Goal: Communication & Community: Answer question/provide support

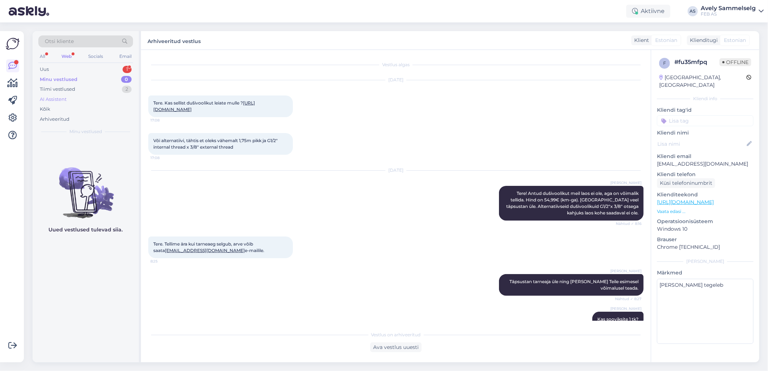
scroll to position [469, 0]
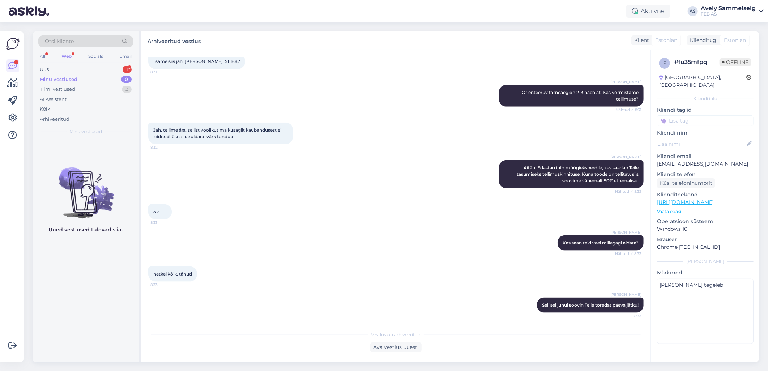
click at [64, 53] on div "Web" at bounding box center [66, 56] width 13 height 9
click at [47, 54] on div "All" at bounding box center [42, 56] width 8 height 9
click at [51, 66] on div "Uus 1" at bounding box center [85, 69] width 95 height 10
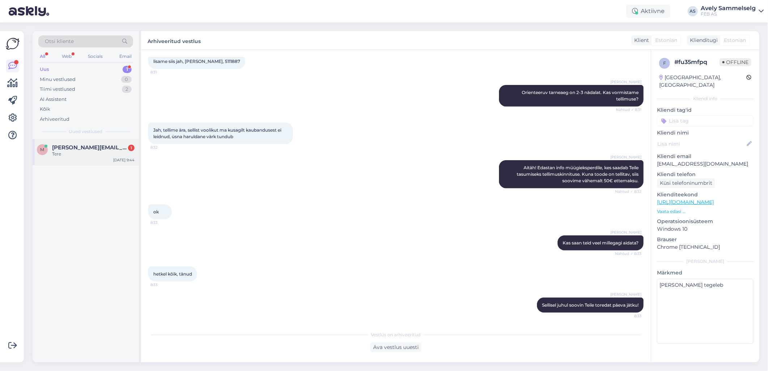
click at [84, 149] on span "[PERSON_NAME][EMAIL_ADDRESS][DOMAIN_NAME]" at bounding box center [89, 147] width 75 height 7
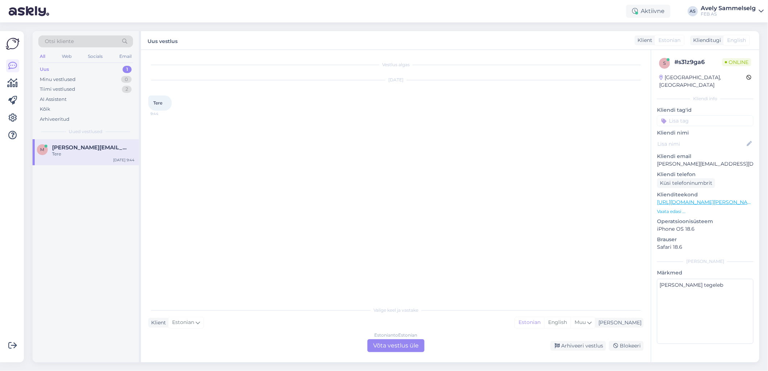
click at [673, 208] on p "Vaata edasi ..." at bounding box center [705, 211] width 97 height 7
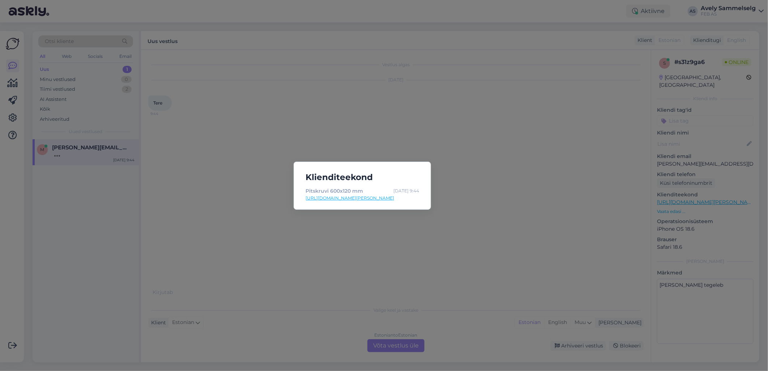
click at [407, 105] on div "Klienditeekond Pitskruvi 600x120 mm [DATE] 9:44 [URL][DOMAIN_NAME][PERSON_NAME]" at bounding box center [384, 185] width 768 height 371
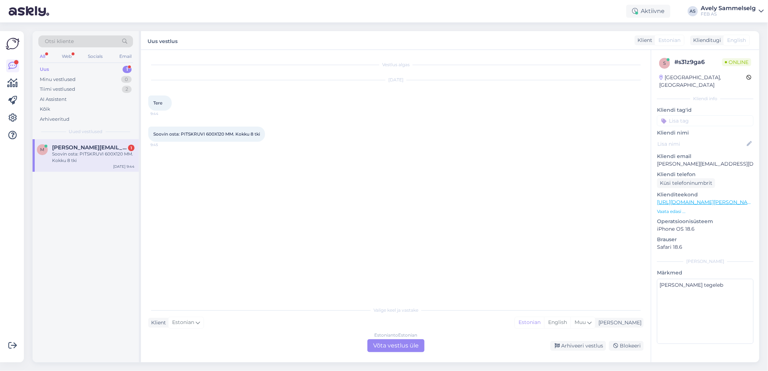
click at [713, 199] on link "[URL][DOMAIN_NAME][PERSON_NAME]" at bounding box center [707, 202] width 100 height 7
click at [402, 346] on div "Estonian to Estonian Võta vestlus üle" at bounding box center [395, 345] width 57 height 13
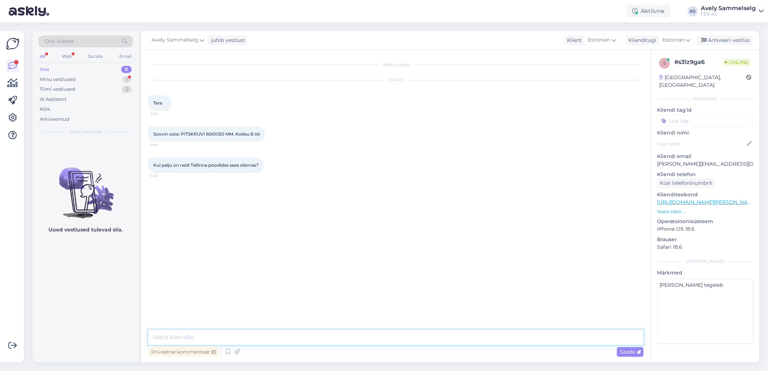
click at [384, 338] on textarea at bounding box center [395, 337] width 495 height 15
type textarea "Tere!"
type textarea "Kohe vaatan"
drag, startPoint x: 232, startPoint y: 134, endPoint x: 181, endPoint y: 132, distance: 50.7
click at [181, 132] on span "Soovin osta: PITSKRUVI 600X120 MM. Kokku 8 tki" at bounding box center [206, 133] width 107 height 5
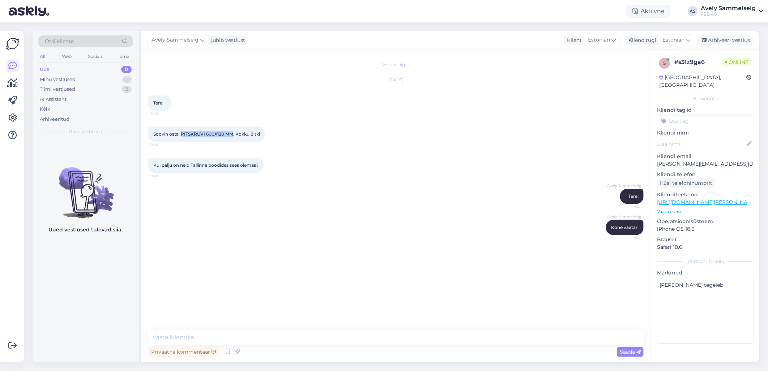
copy span "PITSKRUVI 600X120 MM"
click at [674, 208] on p "Vaata edasi ..." at bounding box center [705, 211] width 97 height 7
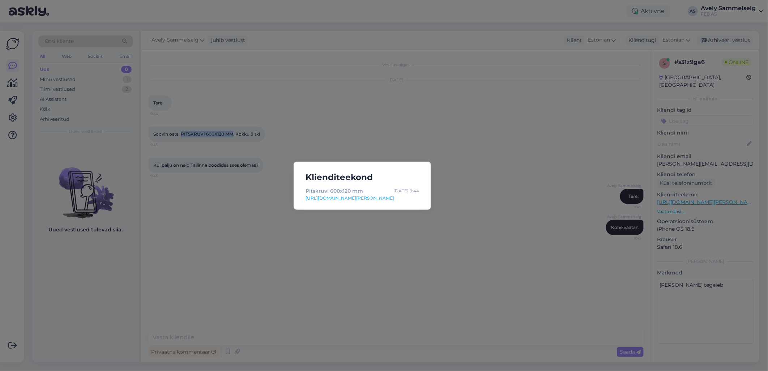
click at [352, 199] on link "[URL][DOMAIN_NAME][PERSON_NAME]" at bounding box center [362, 198] width 114 height 7
click at [368, 263] on div "Klienditeekond Pitskruvi 600x120 mm [DATE] 9:44 [URL][DOMAIN_NAME][PERSON_NAME]" at bounding box center [384, 185] width 768 height 371
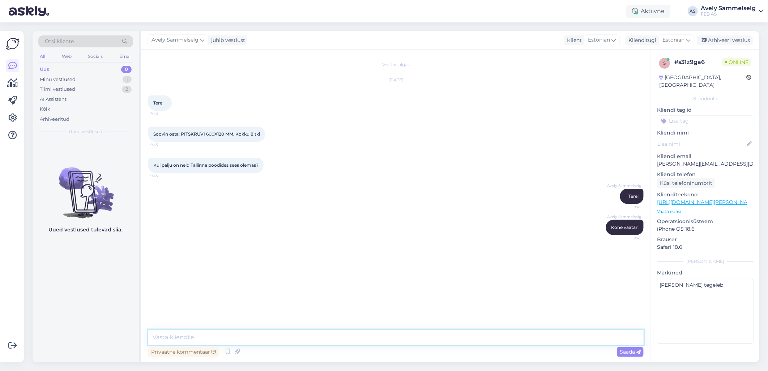
click at [356, 338] on textarea at bounding box center [395, 337] width 495 height 15
type textarea "F"
type textarea "f"
click at [213, 335] on textarea "Forelli kaupluses on 2tk ja Tähetorni kaupluses 1 tk." at bounding box center [395, 337] width 495 height 15
click at [215, 335] on textarea "Forelli kaupluses on 2tk ja Tähetorni kaupluses 1 tk." at bounding box center [395, 337] width 495 height 15
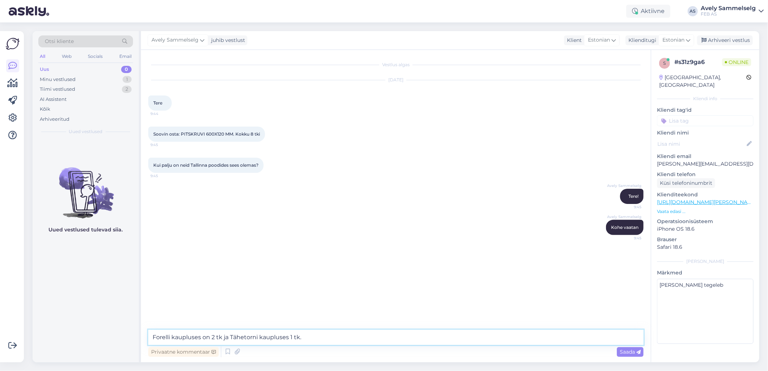
click at [312, 340] on textarea "Forelli kaupluses on 2 tk ja Tähetorni kaupluses 1 tk." at bounding box center [395, 337] width 495 height 15
type textarea "Forelli kaupluses on 2 tk ja Tähetorni kaupluses 1 tk. Kuna soovite 8tk, siis p…"
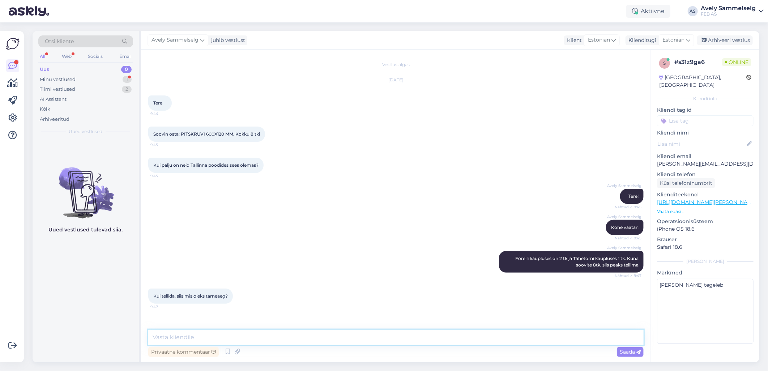
click at [327, 342] on textarea at bounding box center [395, 337] width 495 height 15
type textarea "K"
type textarea "Kohe uurin üle"
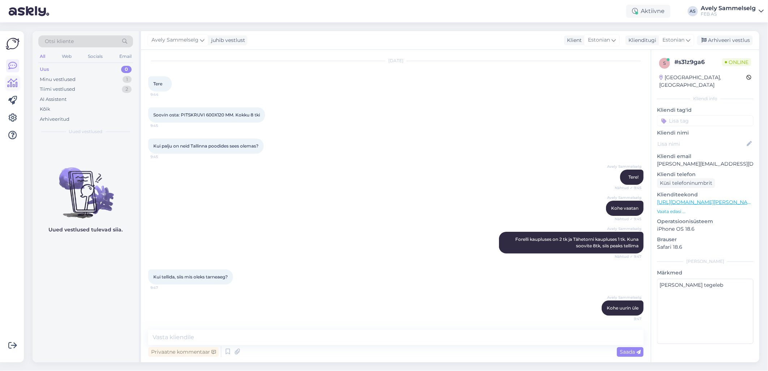
click at [13, 85] on icon at bounding box center [13, 83] width 10 height 9
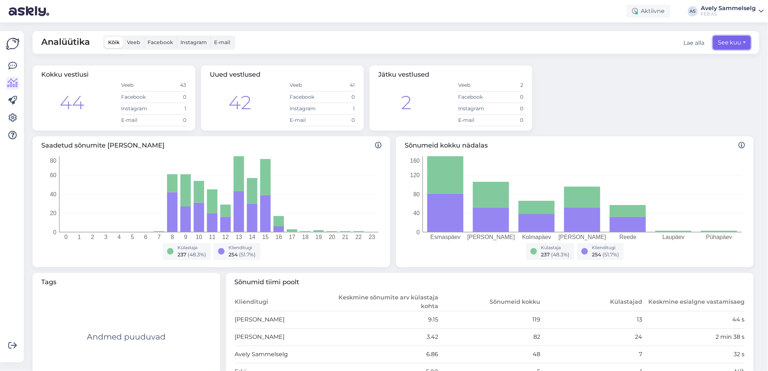
click at [720, 44] on button "See kuu" at bounding box center [732, 43] width 38 height 14
select select "7"
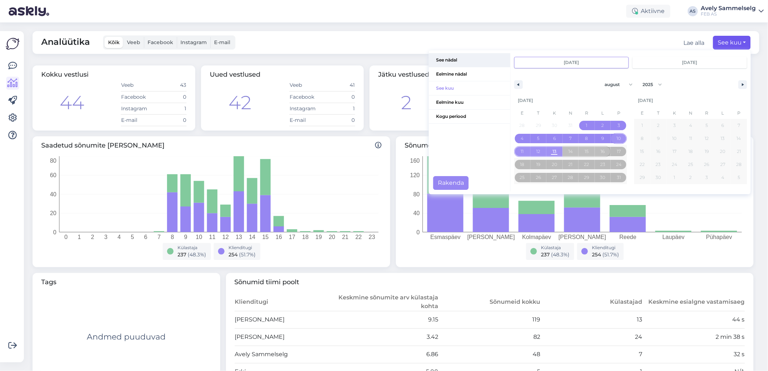
click at [460, 63] on span "See nädal" at bounding box center [469, 60] width 81 height 14
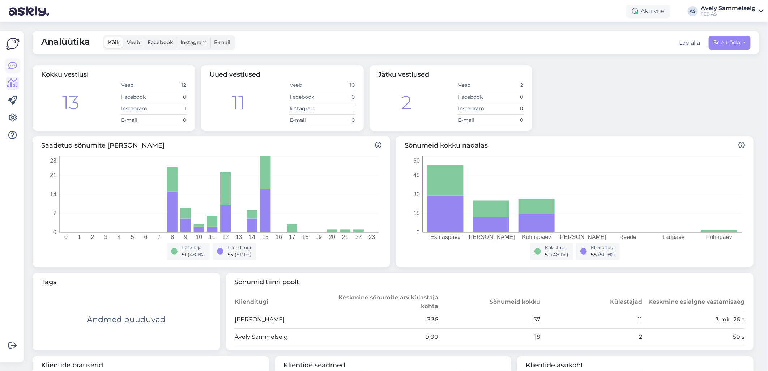
click at [12, 68] on icon at bounding box center [12, 65] width 9 height 9
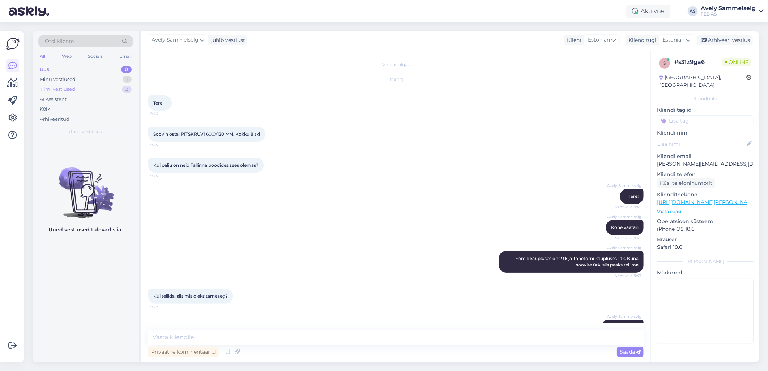
scroll to position [15, 0]
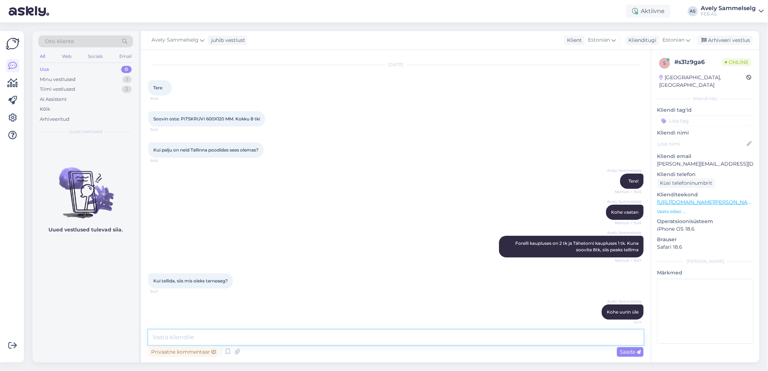
click at [243, 337] on textarea at bounding box center [395, 337] width 495 height 15
click at [257, 337] on textarea at bounding box center [395, 337] width 495 height 15
type textarea "Umbes 2-3 nädalat."
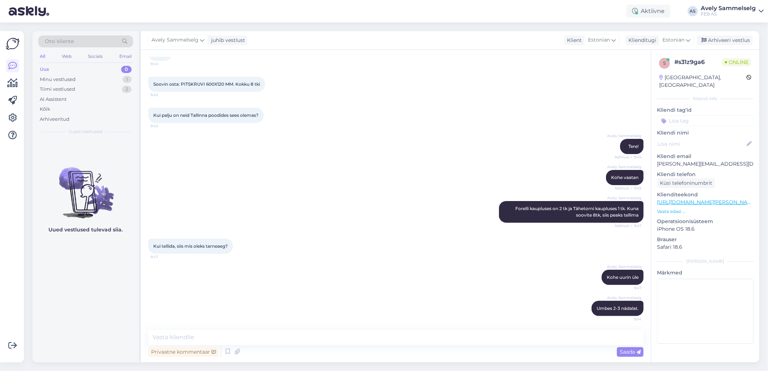
click at [692, 199] on link "[URL][DOMAIN_NAME][PERSON_NAME]" at bounding box center [707, 202] width 100 height 7
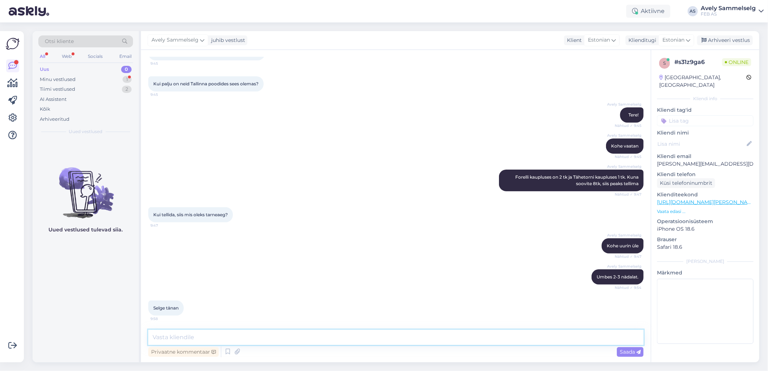
click at [215, 337] on textarea at bounding box center [395, 337] width 495 height 15
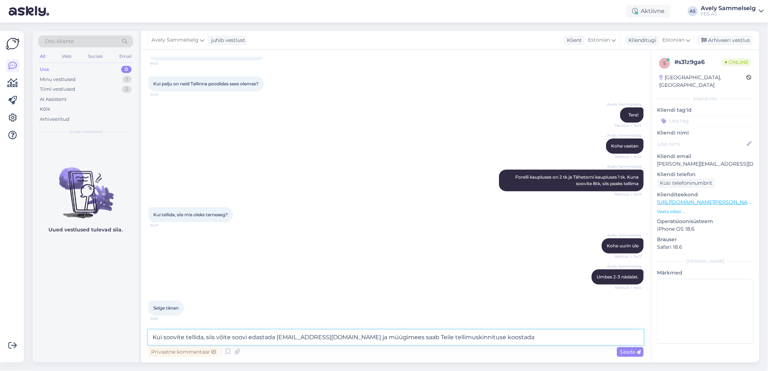
type textarea "Kui soovite tellida, siis võite soovi edastada [EMAIL_ADDRESS][DOMAIN_NAME] ja …"
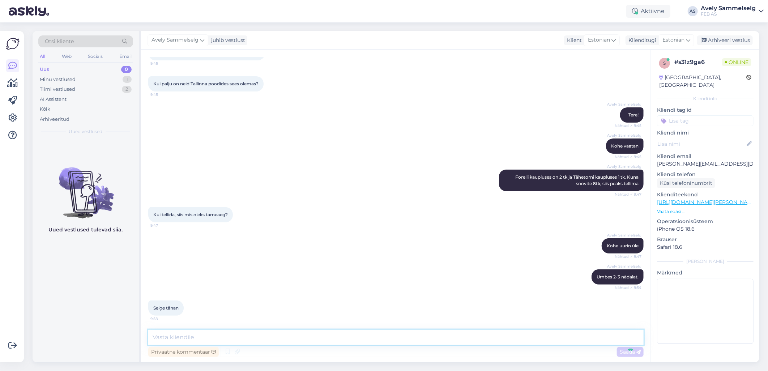
scroll to position [119, 0]
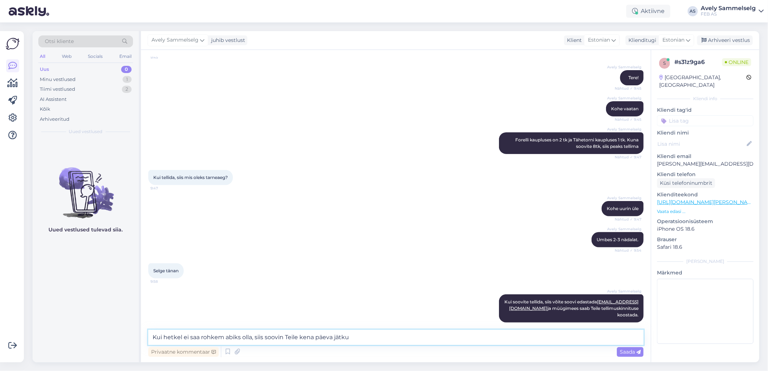
type textarea "Kui hetkel ei saa rohkem abiks olla, siis soovin Teile kena päeva jätku!"
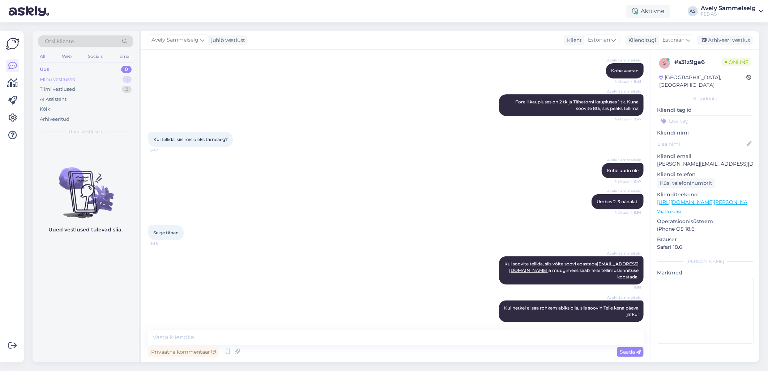
click at [69, 79] on div "Minu vestlused" at bounding box center [58, 79] width 36 height 7
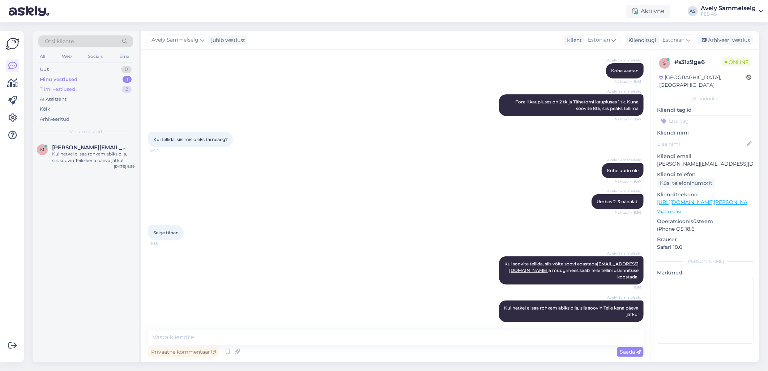
click at [69, 88] on div "Tiimi vestlused" at bounding box center [57, 89] width 35 height 7
click at [63, 82] on div "Minu vestlused" at bounding box center [58, 79] width 36 height 7
click at [91, 69] on div "Uus 1" at bounding box center [85, 69] width 95 height 10
click at [93, 79] on div "Minu vestlused 1" at bounding box center [85, 79] width 95 height 10
click at [80, 156] on div "Kui hetkel ei saa rohkem abiks olla, siis soovin Teile kena päeva jätku!" at bounding box center [93, 157] width 82 height 13
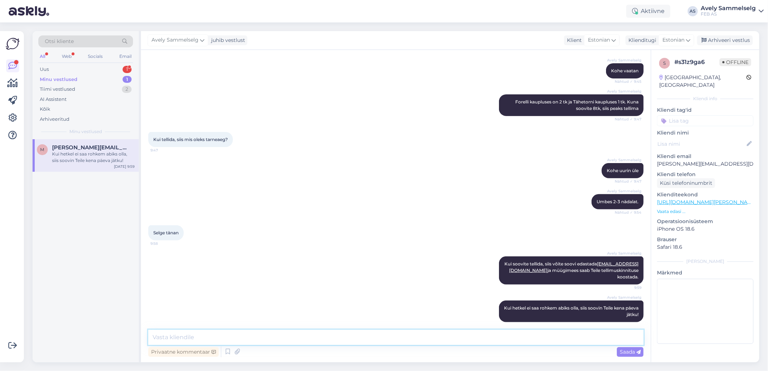
click at [479, 337] on textarea at bounding box center [395, 337] width 495 height 15
click at [722, 45] on div "Avely Sammelselg juhib vestlust Klient Estonian Klienditugi Estonian Arhiveeri …" at bounding box center [450, 40] width 618 height 19
click at [726, 39] on div "Arhiveeri vestlus" at bounding box center [725, 40] width 56 height 10
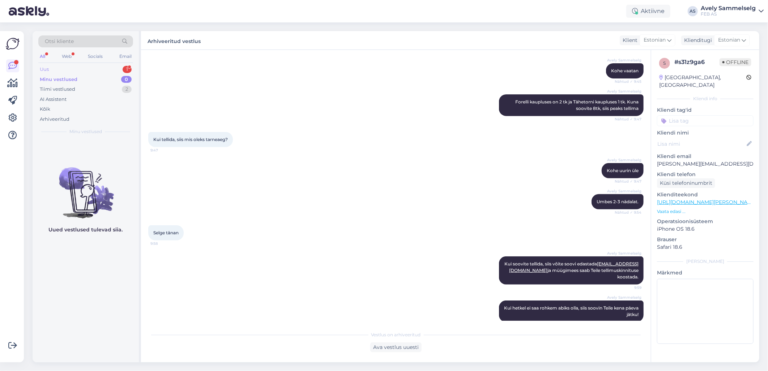
click at [48, 65] on div "Uus 1" at bounding box center [85, 69] width 95 height 10
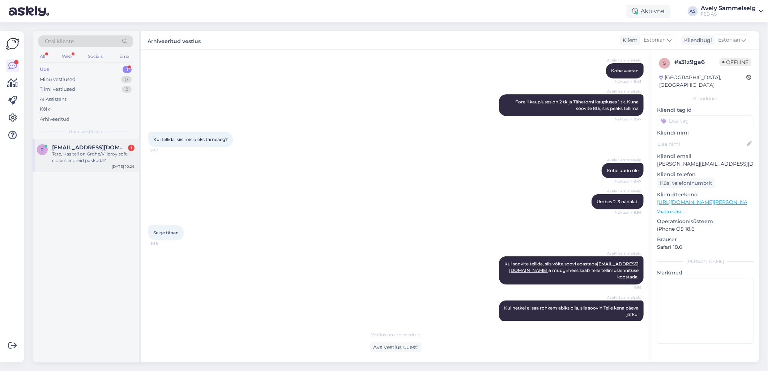
click at [90, 160] on div "Tere, Kas teil on Grohe/Villeroy soft-close silindreid pakkuda?" at bounding box center [93, 157] width 82 height 13
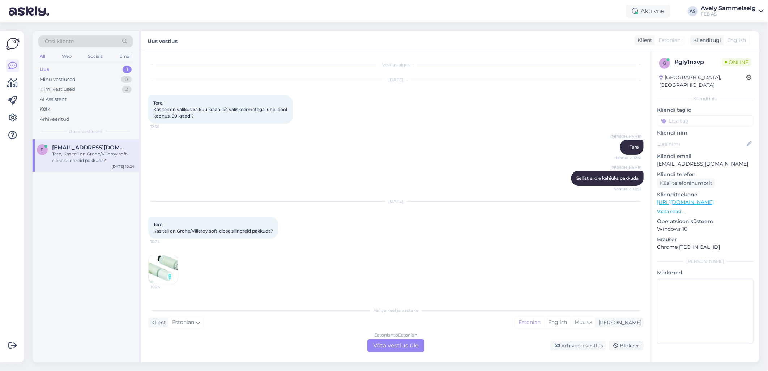
scroll to position [0, 0]
click at [165, 268] on img at bounding box center [163, 269] width 29 height 29
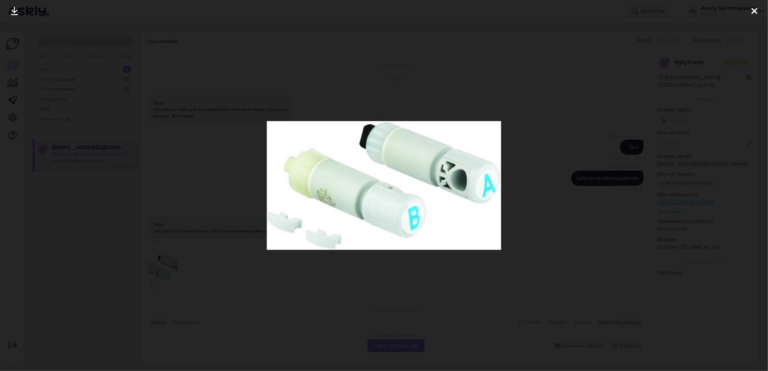
click at [416, 70] on div at bounding box center [384, 185] width 768 height 371
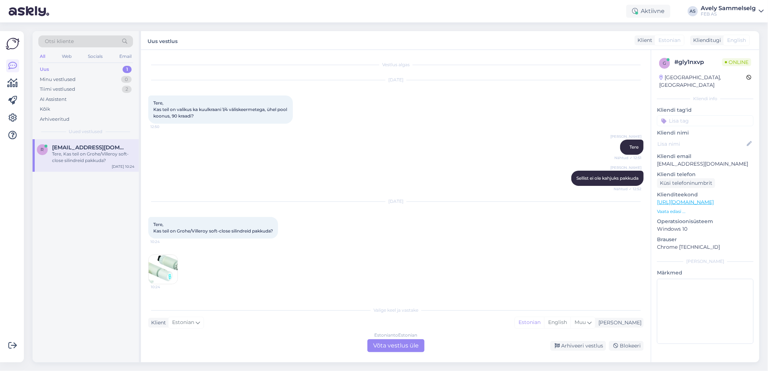
click at [407, 344] on div "Estonian to Estonian Võta vestlus üle" at bounding box center [395, 345] width 57 height 13
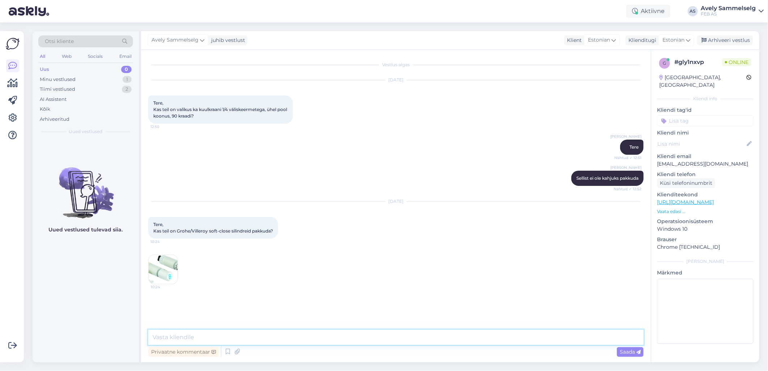
click at [391, 334] on textarea at bounding box center [395, 337] width 495 height 15
type textarea "Tere!"
type textarea "k"
type textarea "Kohe vaatan"
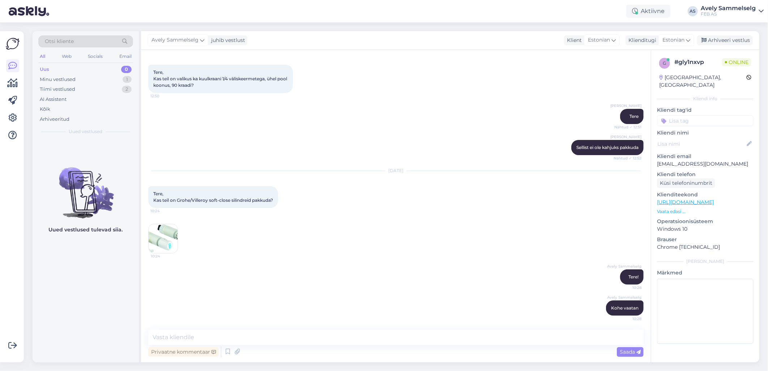
click at [168, 245] on img at bounding box center [163, 238] width 29 height 29
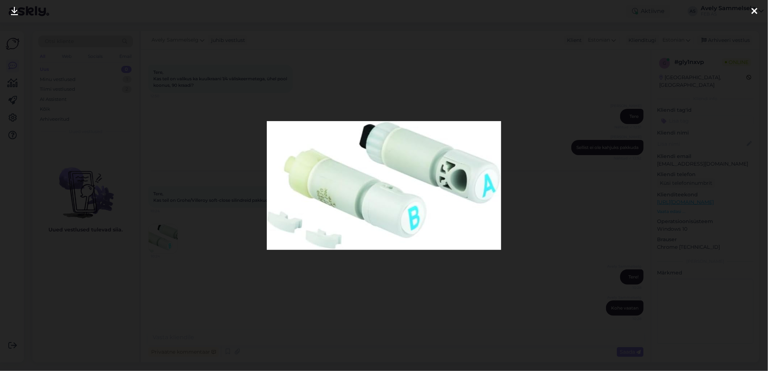
click at [476, 58] on div at bounding box center [384, 185] width 768 height 371
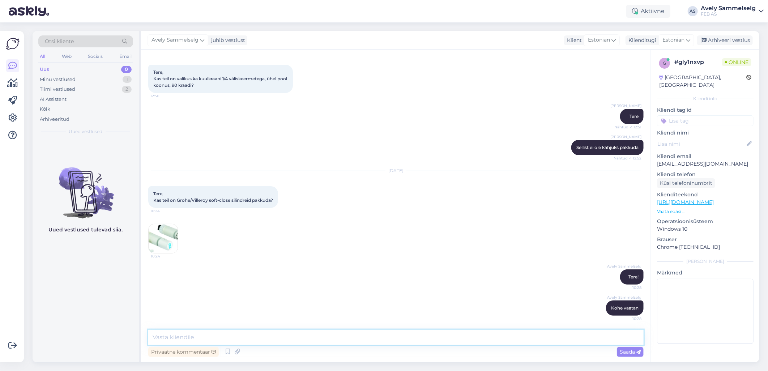
click at [284, 344] on textarea at bounding box center [395, 337] width 495 height 15
type textarea "On võimalik tellida, kuid [PERSON_NAME] teada täpselt, mis [PERSON_NAME] Teil on"
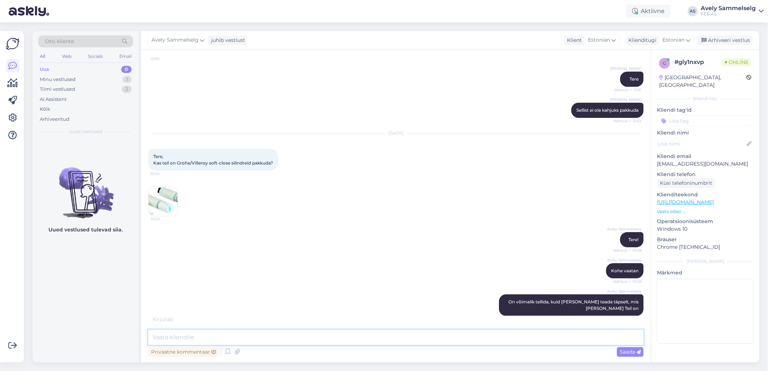
click at [466, 337] on textarea at bounding box center [395, 337] width 495 height 15
click at [461, 337] on textarea at bounding box center [395, 337] width 495 height 15
click at [555, 337] on textarea at bounding box center [395, 337] width 495 height 15
type textarea "m"
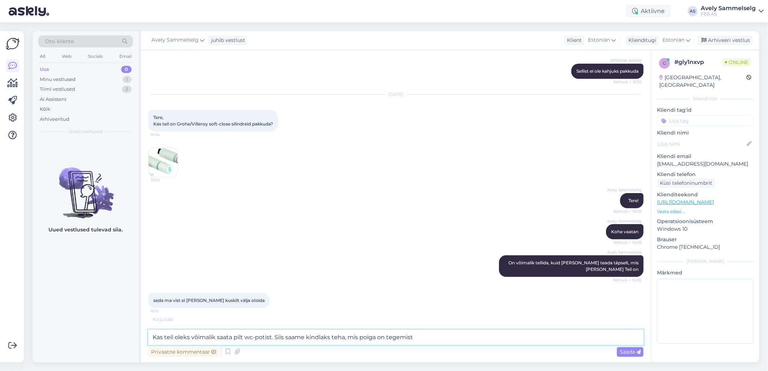
scroll to position [130, 0]
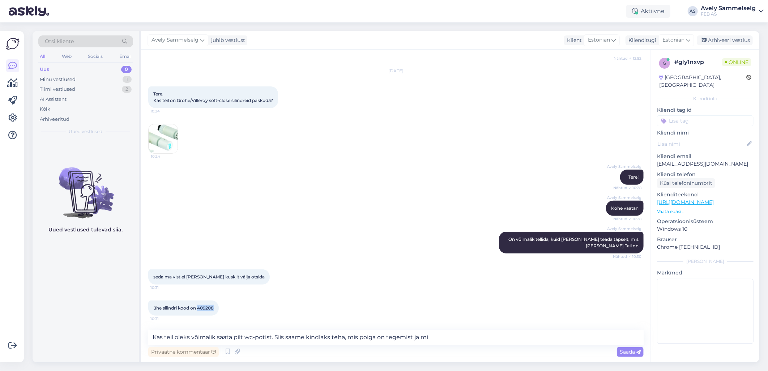
drag, startPoint x: 215, startPoint y: 305, endPoint x: 199, endPoint y: 307, distance: 15.6
click at [199, 307] on div "ühe silindri kood on 409208 10:31" at bounding box center [183, 307] width 70 height 15
copy span "409208"
click at [367, 338] on textarea "Kas teil oleks võimalik saata pilt wc-potist. Siis saame kindlaks teha, mis poi…" at bounding box center [395, 337] width 495 height 15
click at [456, 335] on textarea "Kas teil oleks võimalik saata pilt wc-potist. Siis saame kindlaks teha, mis [ME…" at bounding box center [395, 337] width 495 height 15
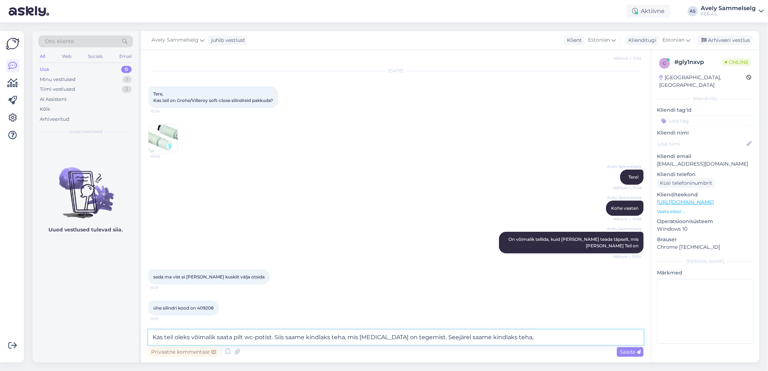
drag, startPoint x: 536, startPoint y: 338, endPoint x: 92, endPoint y: 339, distance: 443.5
click at [90, 337] on div "Otsi kliente All Web Socials Email Uus 0 Minu vestlused 1 Tiimi vestlused 2 AI …" at bounding box center [396, 196] width 727 height 331
paste textarea "[URL][DOMAIN_NAME]"
click at [154, 337] on textarea "[URL][DOMAIN_NAME] Kas tegemist on Grohe wc-[MEDICAL_DATA]?" at bounding box center [395, 337] width 495 height 15
click at [152, 337] on textarea "[PERSON_NAME] sellised, hind 54€ [URL][DOMAIN_NAME] Kas tegemist on Grohe wc-[M…" at bounding box center [395, 337] width 495 height 15
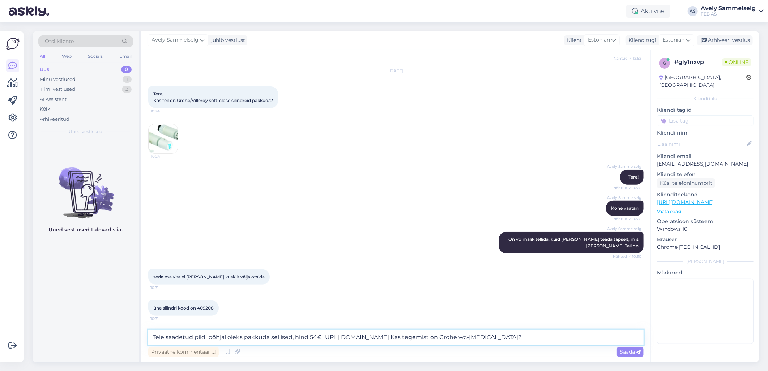
drag, startPoint x: 291, startPoint y: 337, endPoint x: 283, endPoint y: 337, distance: 8.7
click at [283, 337] on textarea "Teie saadetud pildi põhjal oleks pakkuda sellised, hind 54€ [URL][DOMAIN_NAME] …" at bounding box center [395, 337] width 495 height 15
click at [597, 337] on textarea "Teie saadetud pildi põhjal oleks pakkuda selline toode, hind 54€ [URL][DOMAIN_N…" at bounding box center [395, 337] width 495 height 15
click at [153, 337] on textarea "Teie saadetud pildi põhjal oleks pakkuda selline toode, hind 54€ [URL][DOMAIN_N…" at bounding box center [395, 337] width 495 height 15
type textarea "Kui tegemist on Grohe wc-[MEDICAL_DATA], siis Teie saadetud pildi põhjal oleks …"
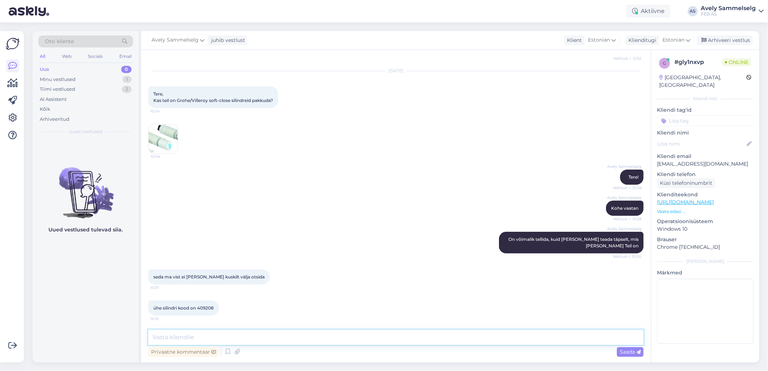
scroll to position [175, 0]
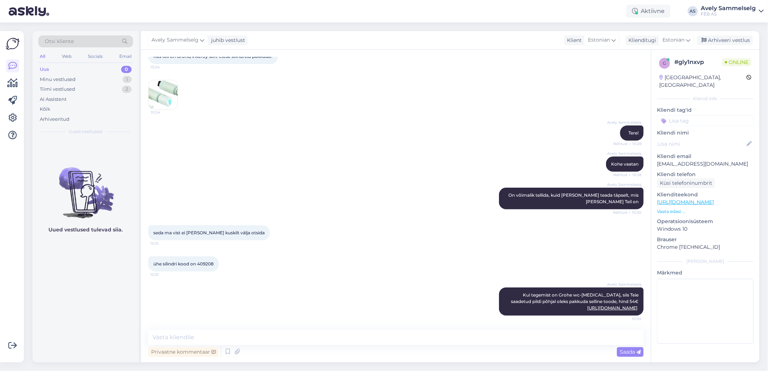
click at [478, 301] on div "Avely [PERSON_NAME] tegemist on Grohe wc-[MEDICAL_DATA], siis Teie saadetud pil…" at bounding box center [395, 301] width 495 height 44
click at [485, 301] on icon at bounding box center [487, 301] width 4 height 4
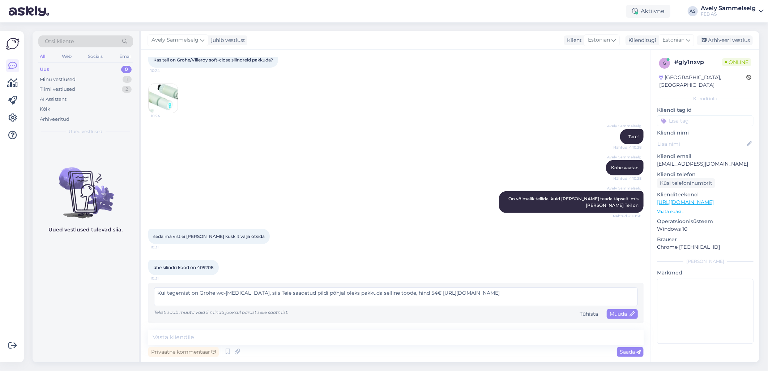
scroll to position [171, 0]
click at [414, 292] on textarea "Kui tegemist on Grohe wc-[MEDICAL_DATA], siis Teie saadetud pildi põhjal oleks …" at bounding box center [396, 297] width 484 height 19
click at [557, 288] on textarea "Kui tegemist on Grohe wc-[MEDICAL_DATA], siis Teie saadetud pildi põhjal oleks …" at bounding box center [396, 297] width 484 height 19
type textarea "Kui tegemist on Grohe wc-[MEDICAL_DATA], siis Teie saadetud pildi põhjal oleks …"
click at [613, 316] on span "Muuda" at bounding box center [621, 314] width 25 height 7
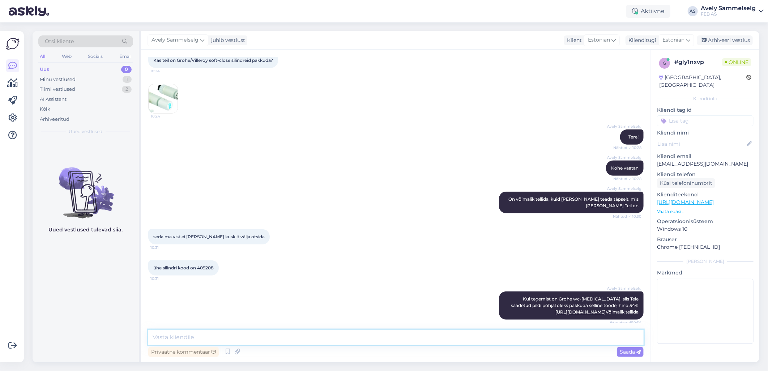
click at [453, 338] on textarea at bounding box center [395, 337] width 495 height 15
click at [165, 108] on img at bounding box center [163, 98] width 29 height 29
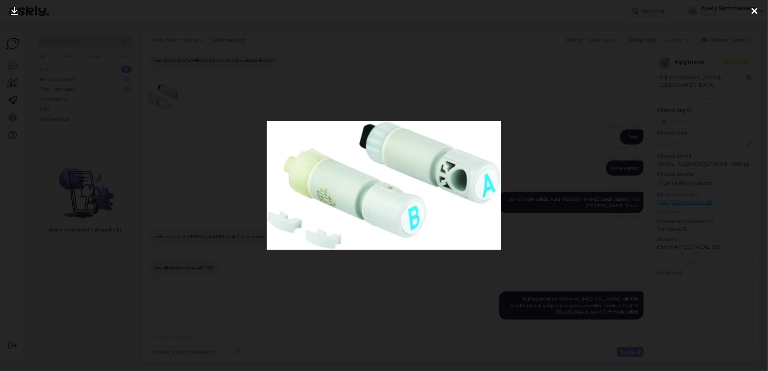
click at [385, 102] on div at bounding box center [384, 185] width 768 height 371
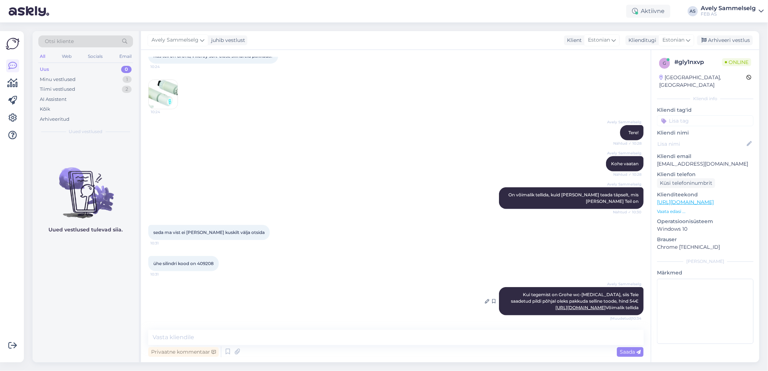
scroll to position [181, 0]
click at [485, 299] on icon at bounding box center [487, 301] width 4 height 4
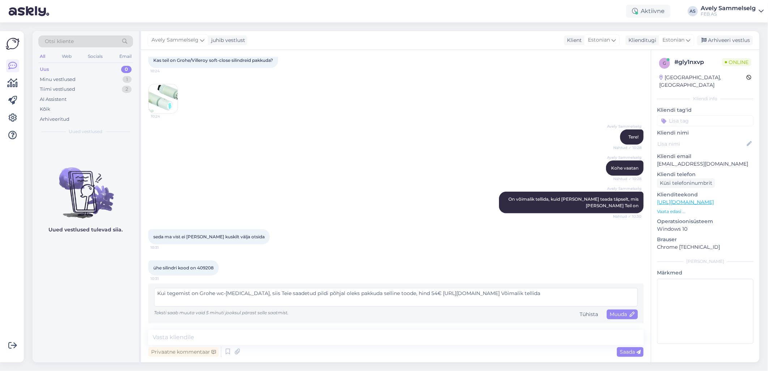
drag, startPoint x: 392, startPoint y: 291, endPoint x: 547, endPoint y: 291, distance: 154.7
click at [547, 291] on textarea "Kui tegemist on Grohe wc-[MEDICAL_DATA], siis Teie saadetud pildi põhjal oleks …" at bounding box center [396, 297] width 484 height 19
type textarea "Kui tegemist on Grohe wc-[MEDICAL_DATA], siis Teie saadetud pildi põhjal oleks …"
click at [609, 315] on span "Muuda" at bounding box center [621, 314] width 25 height 7
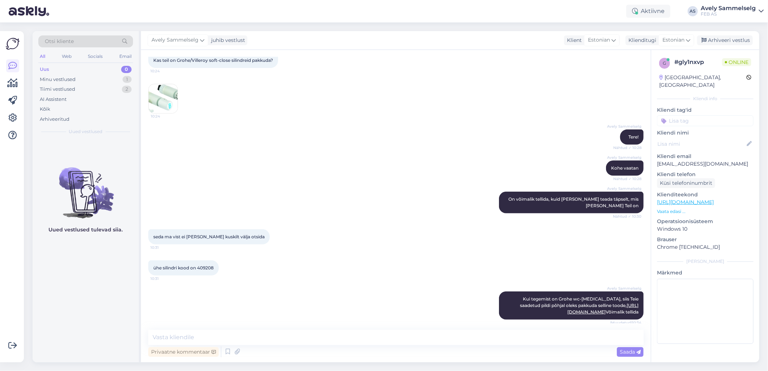
scroll to position [181, 0]
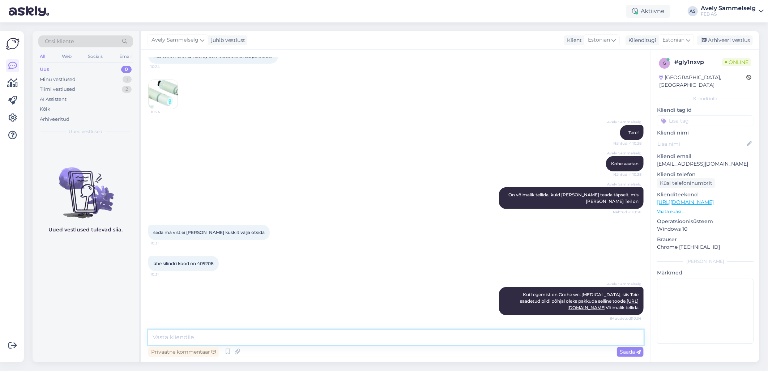
click at [435, 336] on textarea at bounding box center [395, 337] width 495 height 15
type textarea "4"
type textarea "Toote hind 42€"
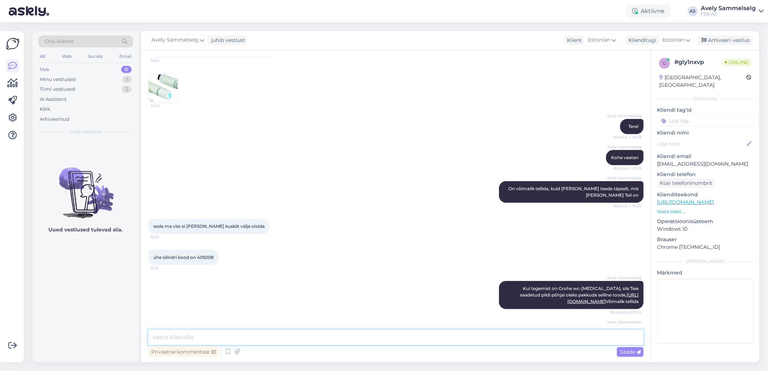
scroll to position [212, 0]
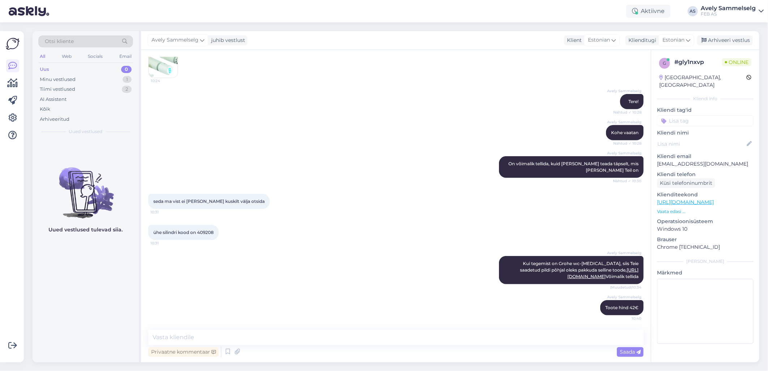
click at [576, 307] on div "Avely Sammelselg Toote hind 42€ 10:40" at bounding box center [395, 307] width 495 height 31
click at [586, 308] on icon at bounding box center [588, 307] width 4 height 4
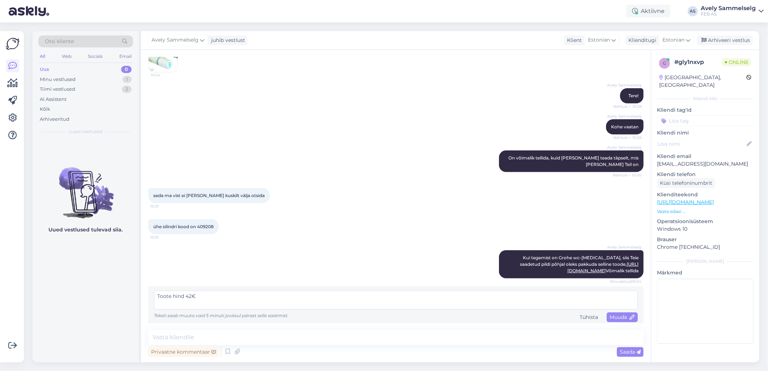
click at [157, 301] on textarea "Toote hind 42€" at bounding box center [396, 300] width 484 height 19
click at [158, 303] on textarea "49535000Toote hind 42€" at bounding box center [396, 300] width 484 height 19
click at [210, 302] on textarea "Tootekood 49535000Toote hind 42€" at bounding box center [396, 300] width 484 height 19
type textarea "Tootekood 49535000, toote hind 42€"
click at [616, 320] on div "Muuda" at bounding box center [622, 317] width 31 height 10
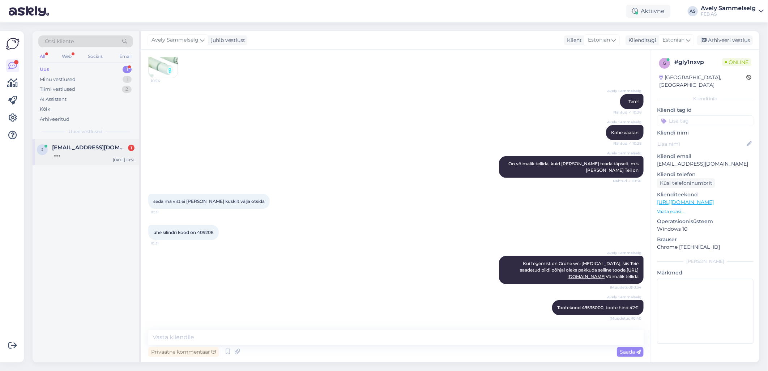
click at [92, 146] on span "[EMAIL_ADDRESS][DOMAIN_NAME]" at bounding box center [89, 147] width 75 height 7
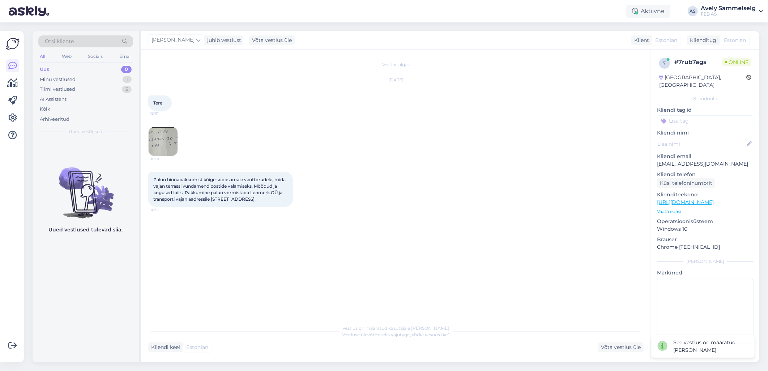
click at [161, 142] on img at bounding box center [163, 141] width 29 height 29
click at [14, 80] on icon at bounding box center [13, 83] width 10 height 9
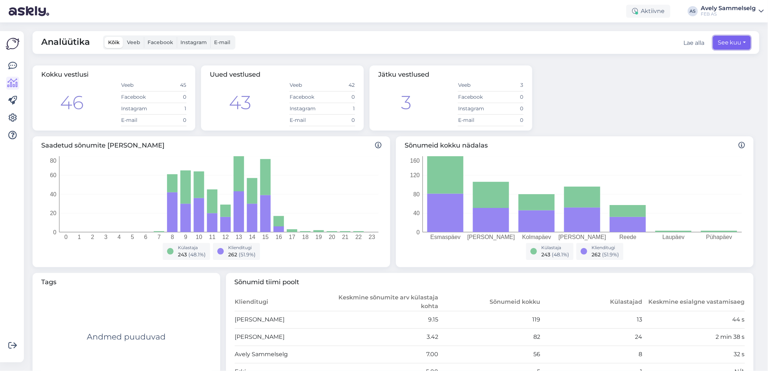
click at [734, 38] on button "See kuu" at bounding box center [732, 43] width 38 height 14
select select "7"
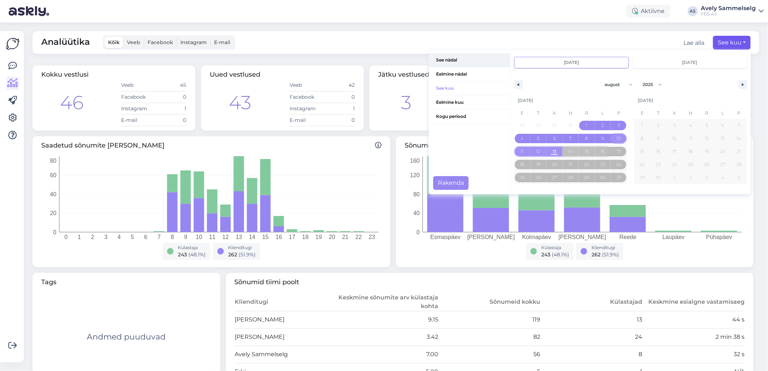
click at [455, 56] on span "See nädal" at bounding box center [469, 60] width 81 height 14
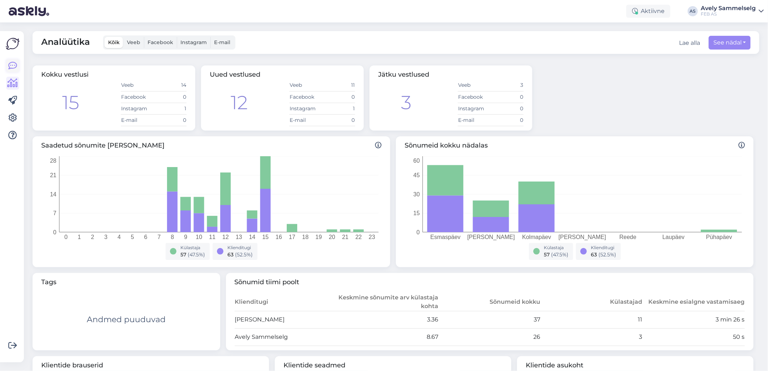
click at [13, 66] on icon at bounding box center [12, 65] width 9 height 9
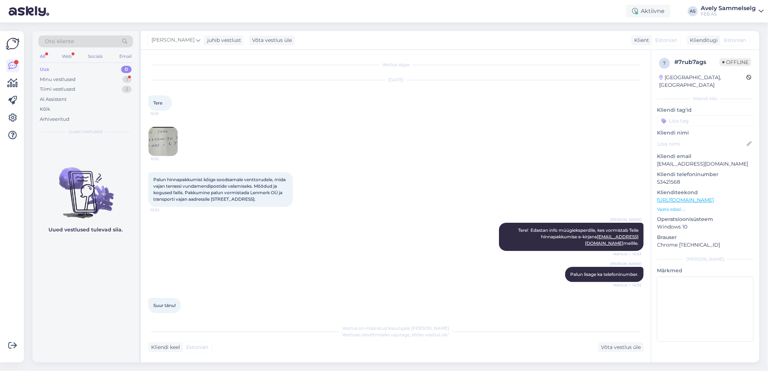
scroll to position [37, 0]
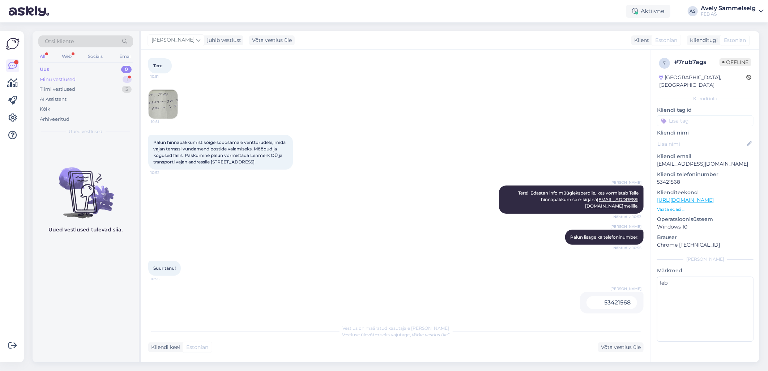
click at [73, 80] on div "Minu vestlused" at bounding box center [58, 79] width 36 height 7
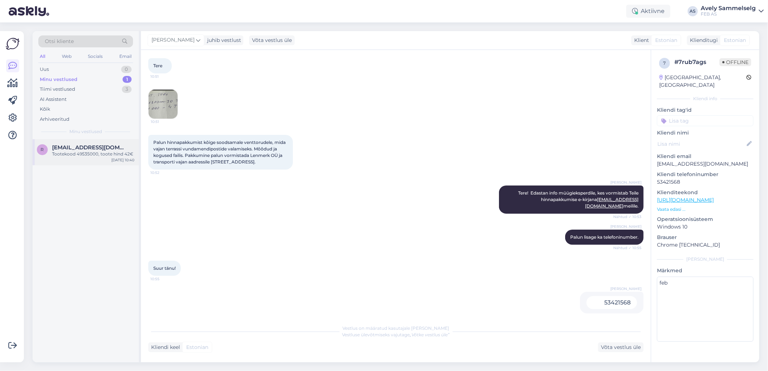
type textarea "[EMAIL_ADDRESS][DOMAIN_NAME] saadetud."
click at [78, 155] on div "Tootekood 49535000, toote hind 42€" at bounding box center [93, 154] width 82 height 7
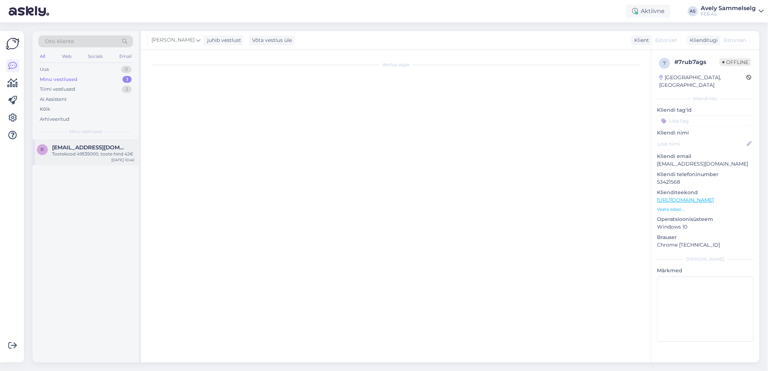
scroll to position [212, 0]
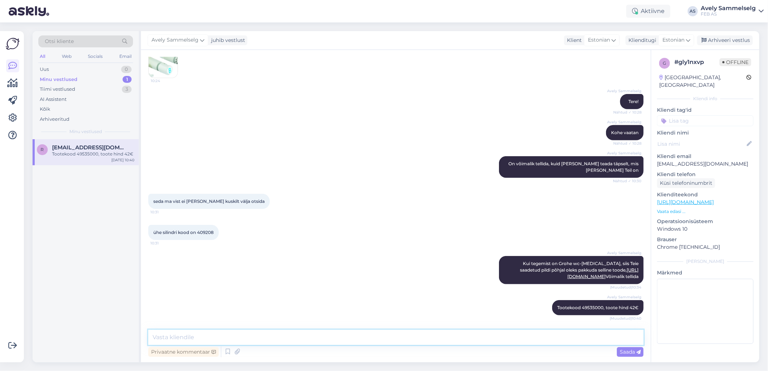
click at [367, 341] on textarea at bounding box center [395, 337] width 495 height 15
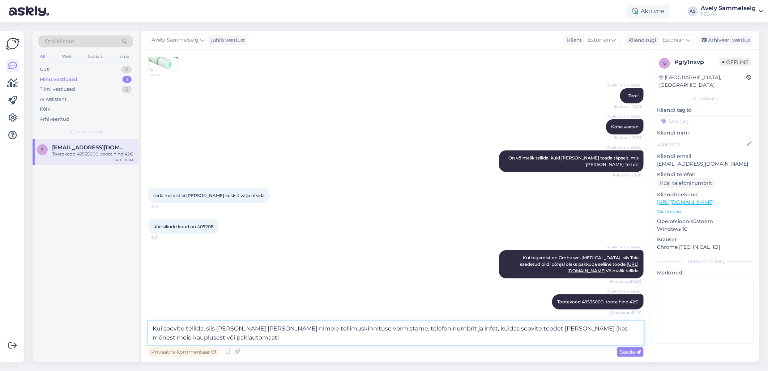
type textarea "Kui soovite tellida, siis [PERSON_NAME] [PERSON_NAME] nimele tellimuskinnituse …"
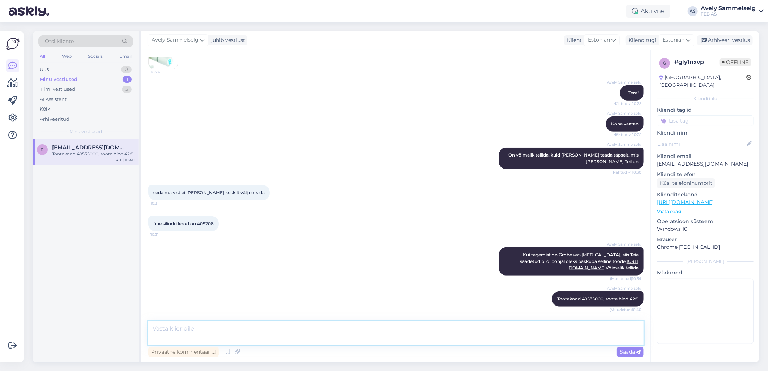
scroll to position [262, 0]
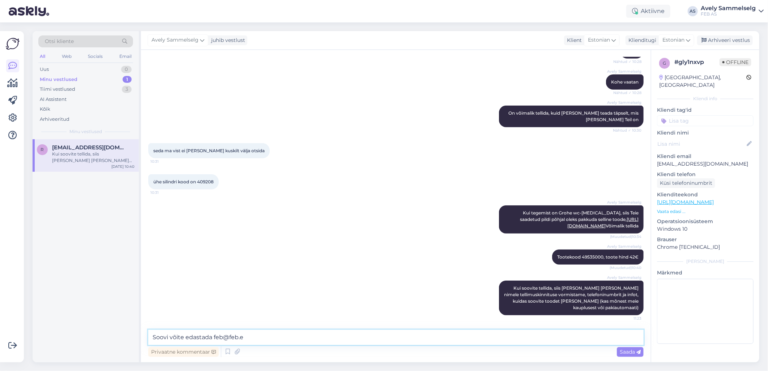
type textarea "Soovi võite edastada [EMAIL_ADDRESS][DOMAIN_NAME]"
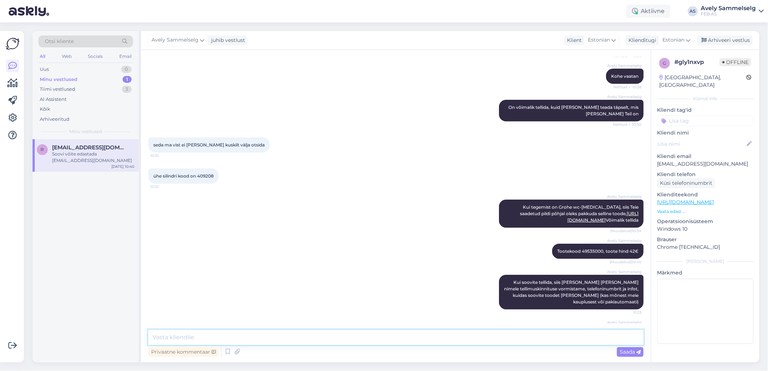
scroll to position [294, 0]
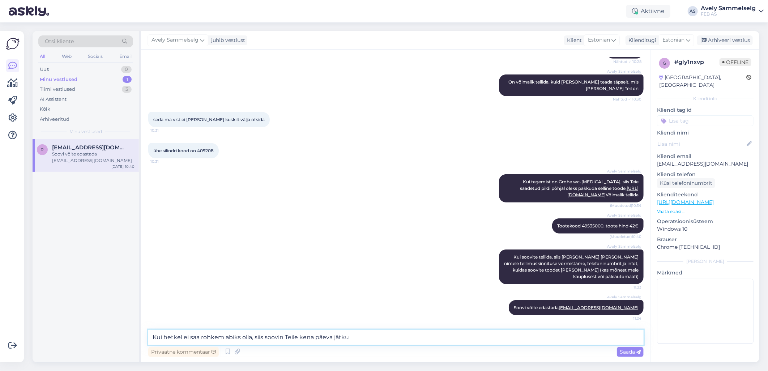
type textarea "Kui hetkel ei saa rohkem abiks olla, siis soovin Teile kena päeva jätku!"
drag, startPoint x: 239, startPoint y: 332, endPoint x: 117, endPoint y: 330, distance: 121.8
click at [117, 330] on div "Otsi kliente All Web Socials Email Uus 0 Minu vestlused 1 Tiimi vestlused 3 AI …" at bounding box center [396, 196] width 727 height 331
click at [499, 308] on icon at bounding box center [497, 307] width 4 height 4
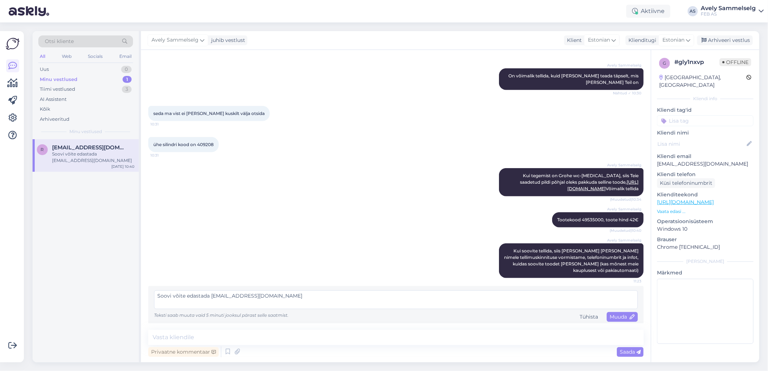
drag, startPoint x: 259, startPoint y: 306, endPoint x: 150, endPoint y: 302, distance: 109.6
click at [150, 302] on div "Soovi võite edastada [EMAIL_ADDRESS][DOMAIN_NAME] Teksti saab muuta [PERSON_NAM…" at bounding box center [395, 306] width 495 height 40
click at [167, 301] on textarea "Kui hetkel ei saa rohkem abiks olla, siis soovin Teile kena päeva jätku!" at bounding box center [396, 299] width 484 height 19
type textarea "Kui aga hetkel ei saa rohkem abiks olla, siis soovin Teile kena päeva jätku!"
click at [609, 320] on span "Muuda" at bounding box center [621, 316] width 25 height 7
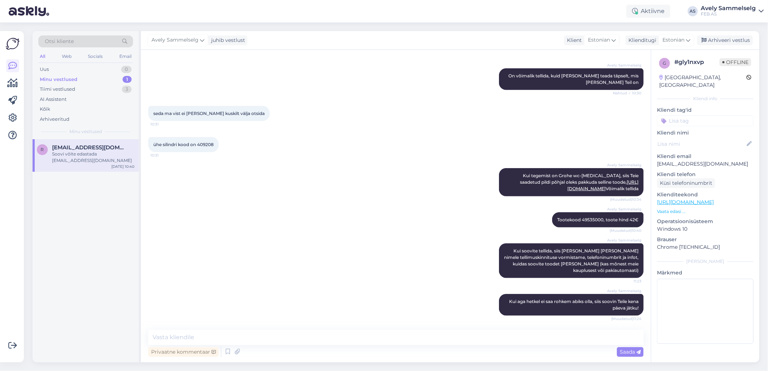
scroll to position [300, 0]
click at [732, 39] on div "Arhiveeri vestlus" at bounding box center [725, 40] width 56 height 10
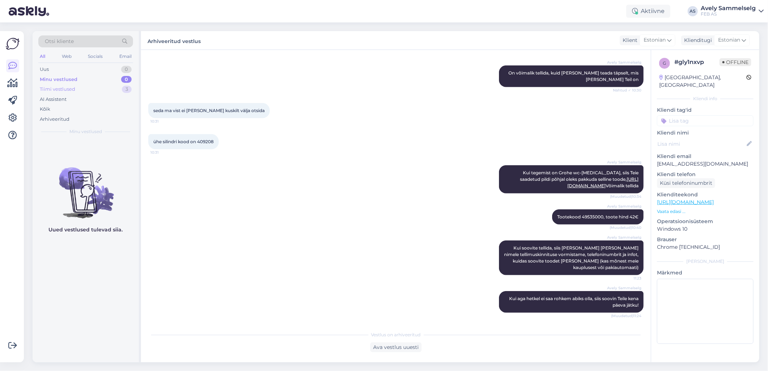
click at [96, 89] on div "Tiimi vestlused 3" at bounding box center [85, 89] width 95 height 10
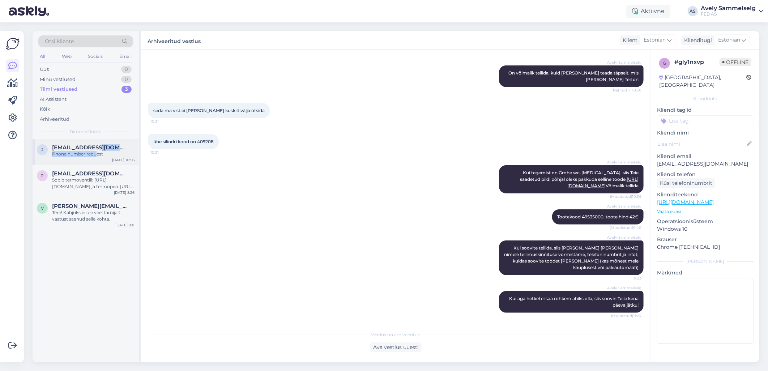
click at [97, 153] on div "[EMAIL_ADDRESS][DOMAIN_NAME] Phone number request" at bounding box center [93, 150] width 82 height 13
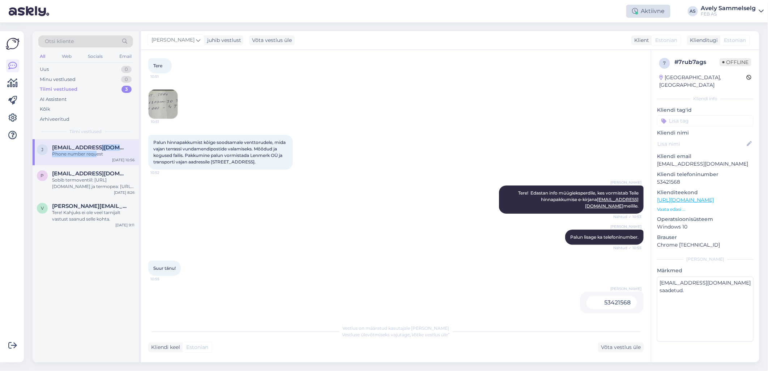
click at [660, 13] on div "Aktiivne" at bounding box center [648, 11] width 44 height 13
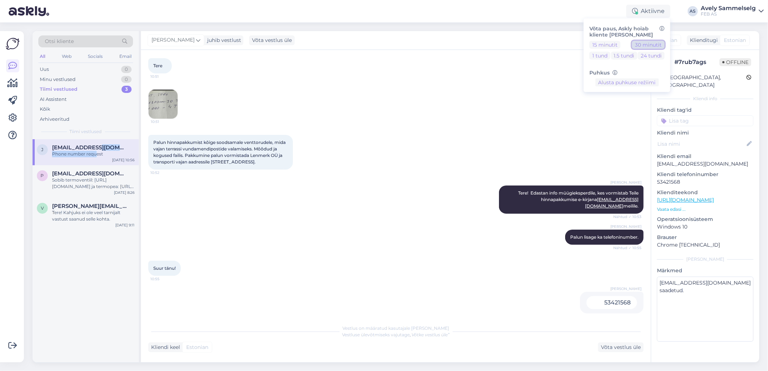
click at [639, 47] on button "30 minutit" at bounding box center [648, 44] width 33 height 8
type textarea "[EMAIL_ADDRESS][DOMAIN_NAME] saadetud. Maare Ustavile saadetud."
click at [621, 102] on button "Lõpeta paus" at bounding box center [627, 105] width 37 height 8
click at [446, 20] on div "Aktiivne Võta paus, Askly hoiab kliente [PERSON_NAME] 15 minutit 30 minutit 1 t…" at bounding box center [384, 11] width 768 height 22
